Goal: Transaction & Acquisition: Purchase product/service

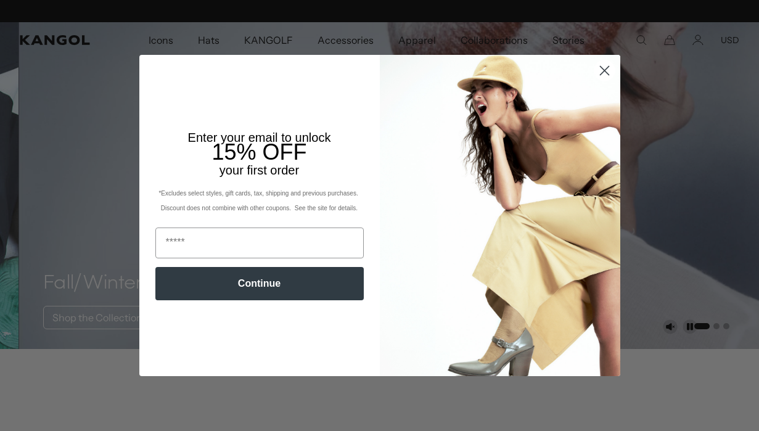
scroll to position [0, 254]
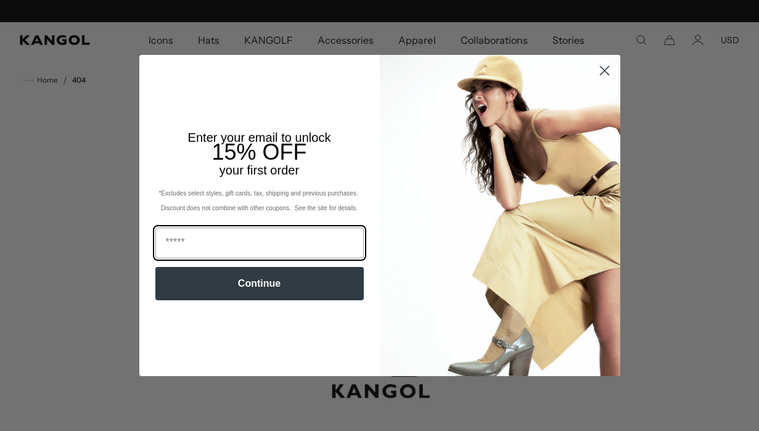
scroll to position [0, 254]
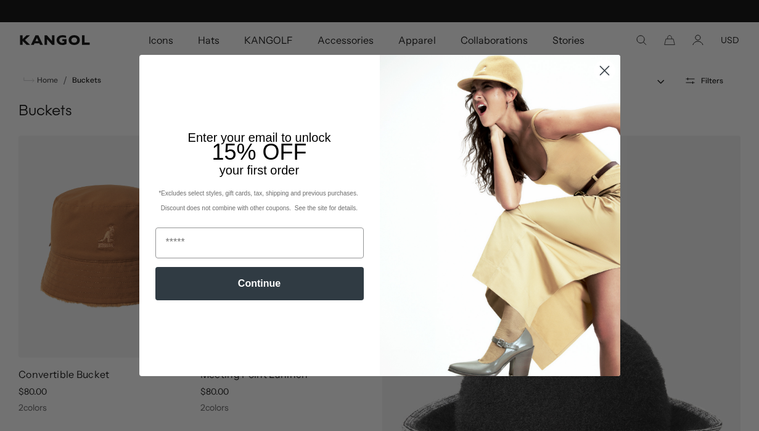
scroll to position [0, 254]
